Goal: Transaction & Acquisition: Obtain resource

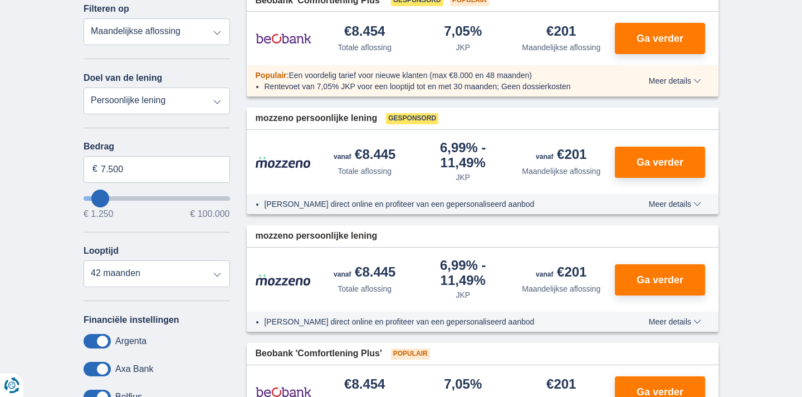
scroll to position [198, 0]
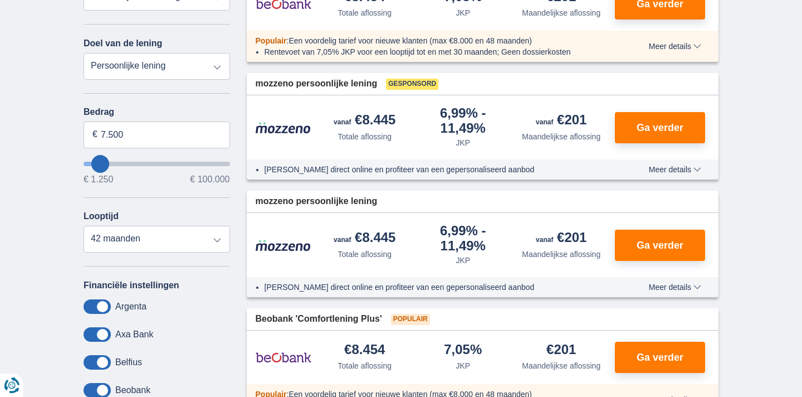
type input "10.250"
type input "10250"
type input "13.250"
type input "13250"
type input "20.250"
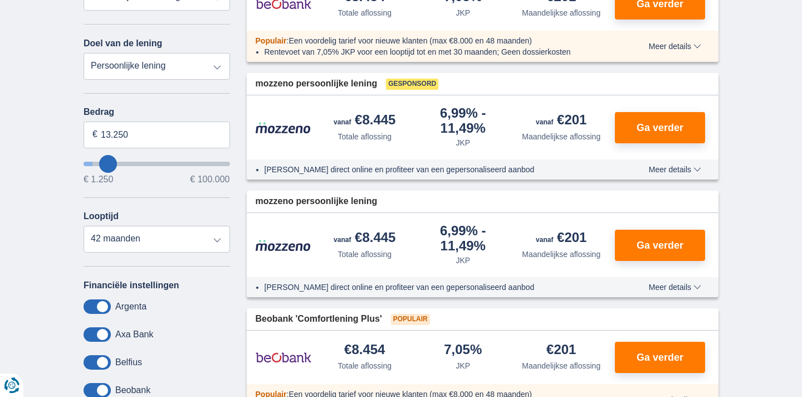
type input "20250"
type input "30.250"
type input "30250"
select select "120"
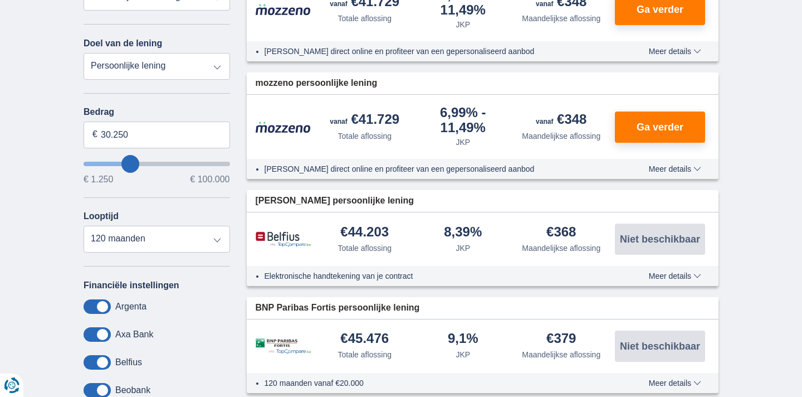
type input "34.250"
type input "34250"
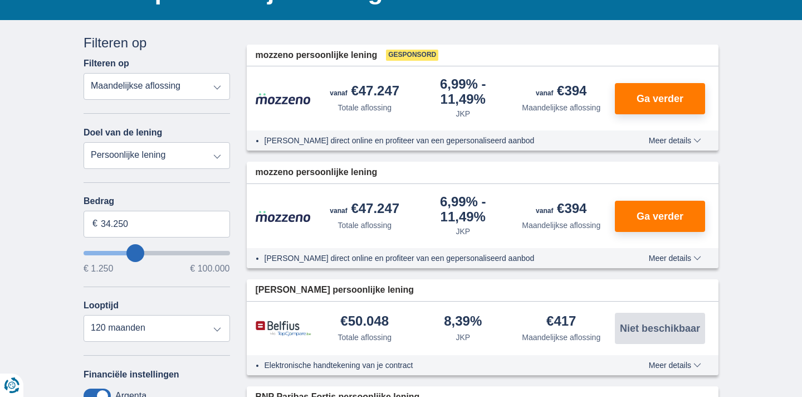
scroll to position [107, 0]
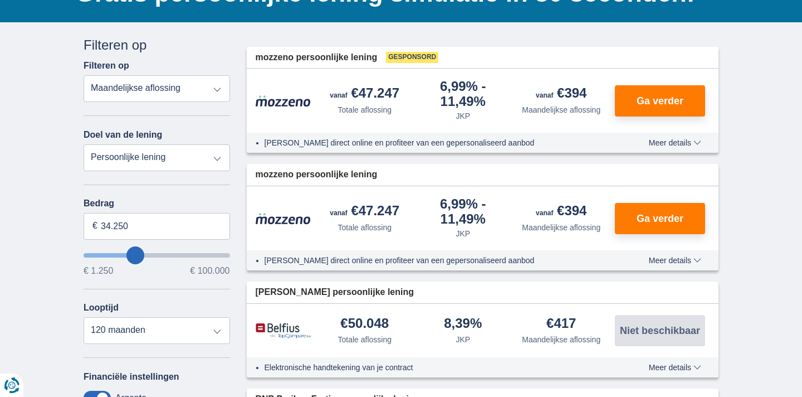
type input "35.250"
type input "35250"
type input "34.250"
type input "34250"
type input "33.250"
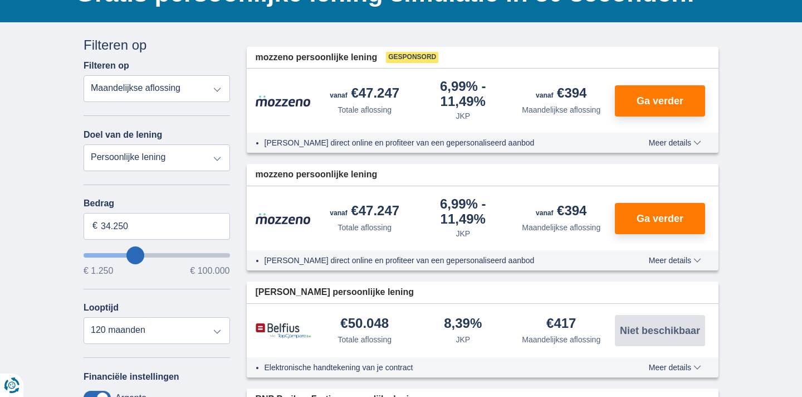
type input "33250"
type input "32.250"
type input "32250"
type input "28.250"
type input "28250"
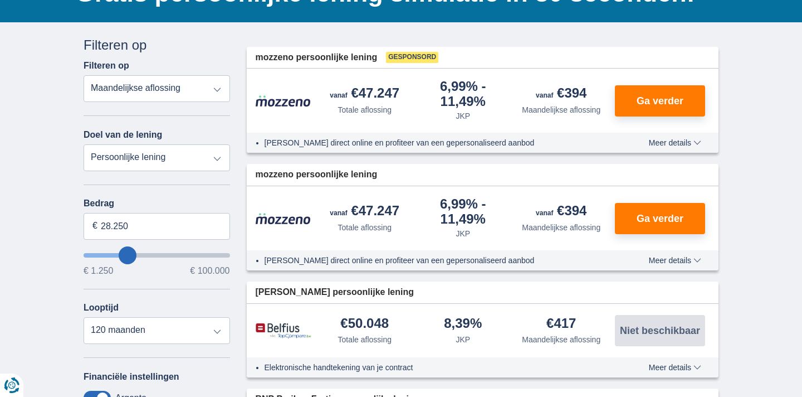
type input "23.250"
type input "23250"
type input "16.250"
type input "16250"
select select "84"
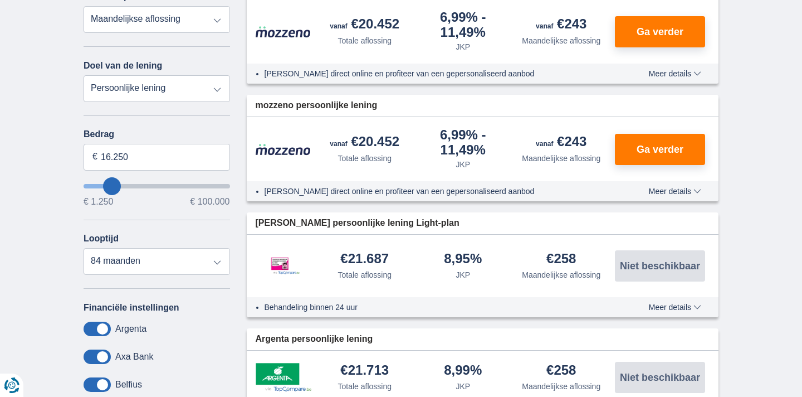
scroll to position [183, 0]
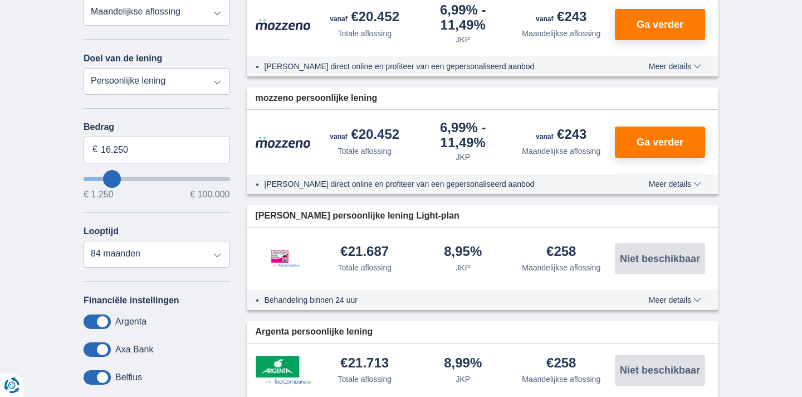
select select "debtConsolidation"
type input "10.000"
type input "10250"
select select "48"
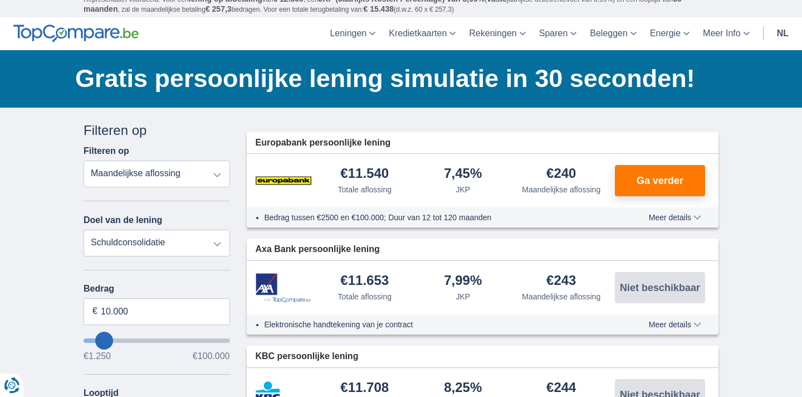
scroll to position [23, 0]
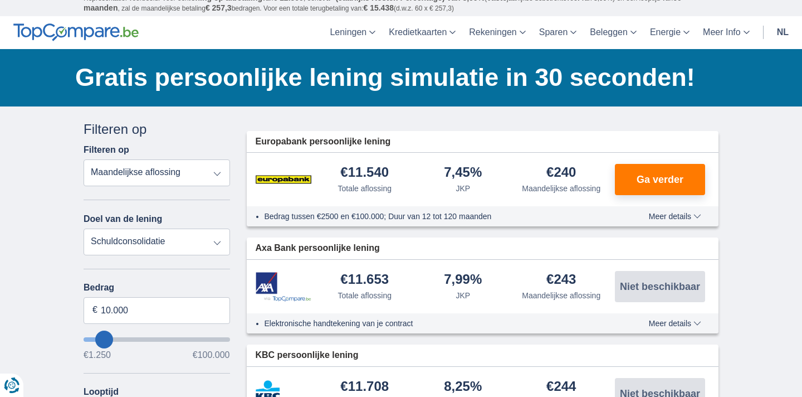
select select "overdrafts"
type input "2.000"
type input "2500"
select select "24"
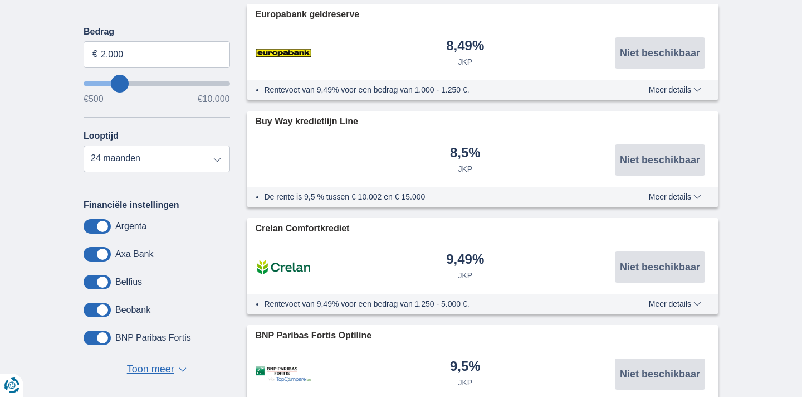
scroll to position [0, 0]
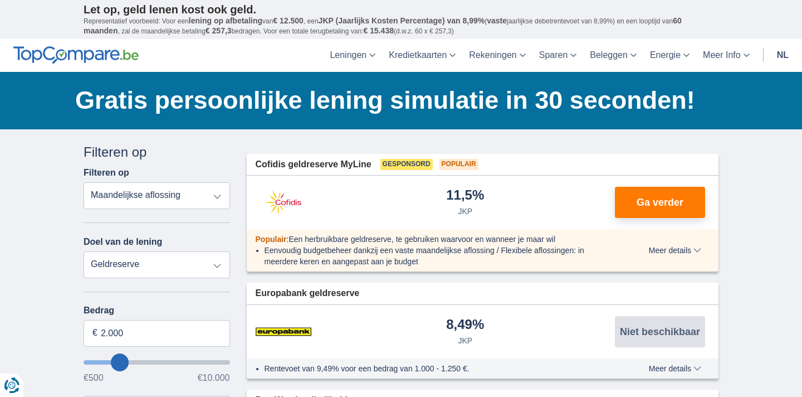
click at [191, 245] on div "Doel van de lening Persoonlijke lening Auto Moto / fiets Mobilhome / caravan Re…" at bounding box center [157, 257] width 147 height 42
select select "wedding"
type input "7.500"
type input "7250"
select select "42"
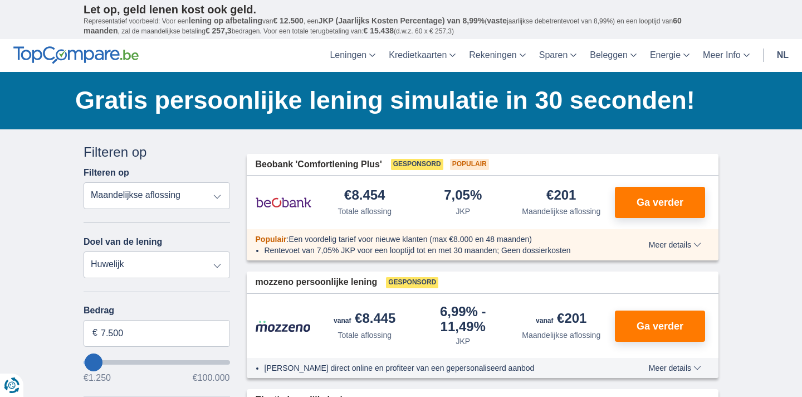
select select "holiday"
type input "7.500"
type input "7250"
select select "other"
type input "7.500"
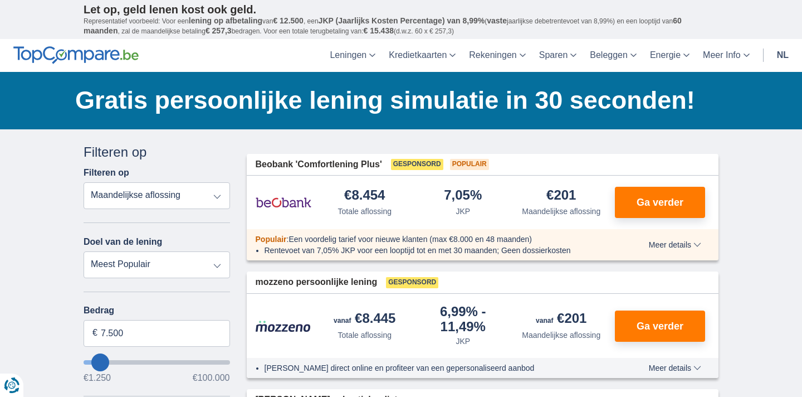
type input "7250"
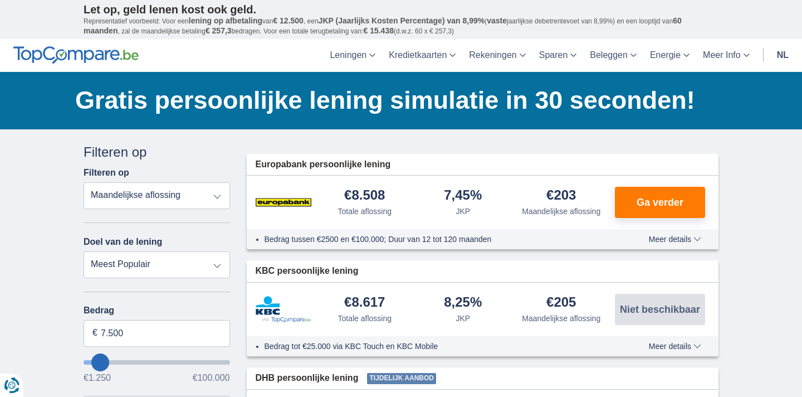
click at [188, 255] on select "Persoonlijke lening Auto Moto / fiets Mobilhome / caravan Renovatie Energie Sch…" at bounding box center [157, 264] width 147 height 27
